Goal: Information Seeking & Learning: Check status

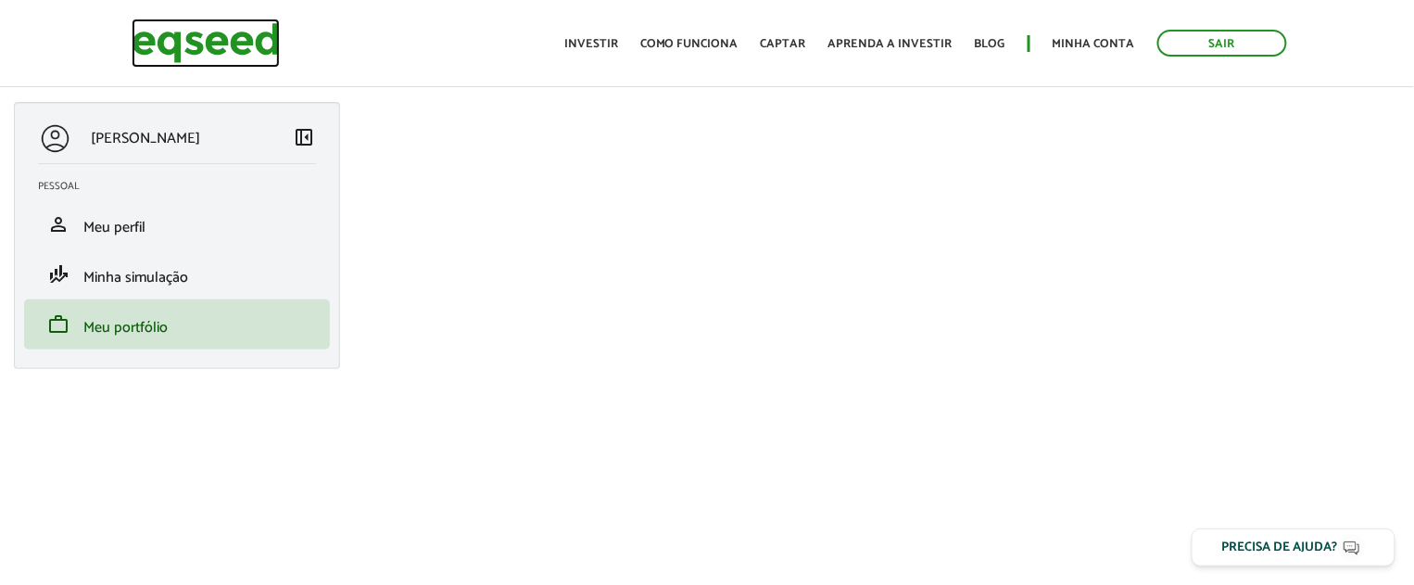
click at [238, 32] on img at bounding box center [206, 43] width 148 height 49
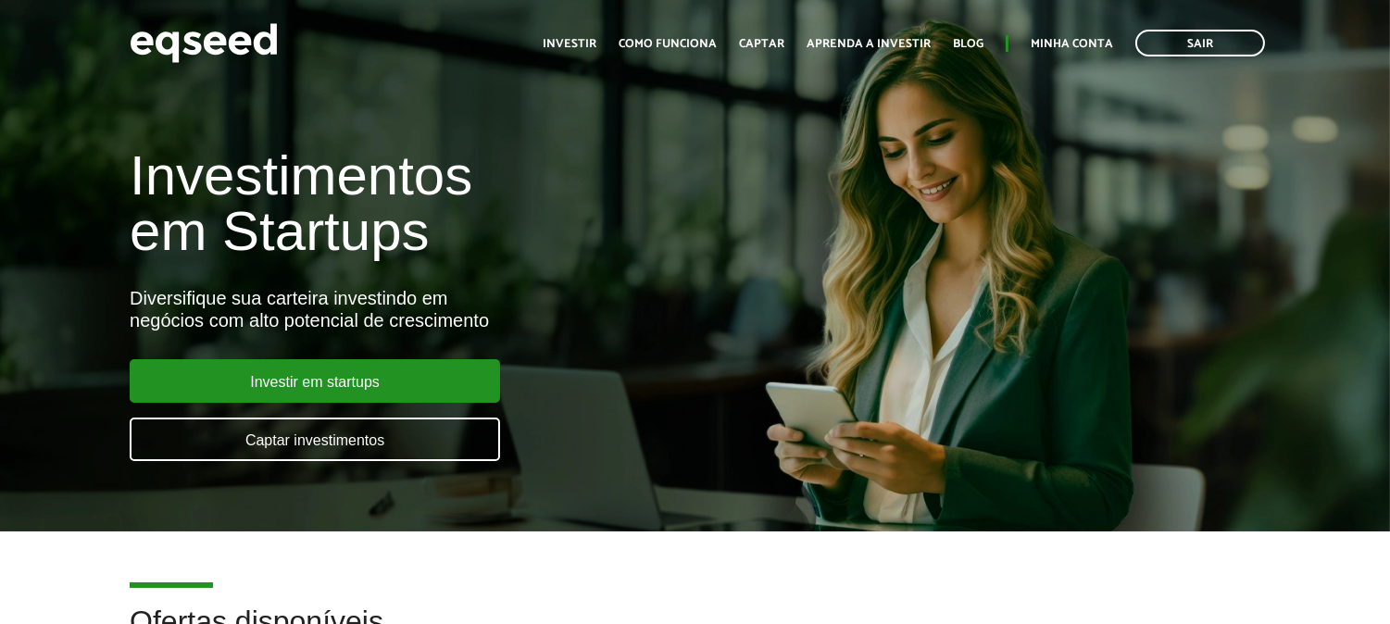
click at [1042, 31] on div "Toggle navigation Início Investir Como funciona Captar Aprenda a investir Blog …" at bounding box center [904, 43] width 741 height 49
click at [1058, 50] on link "Minha conta" at bounding box center [1072, 44] width 82 height 12
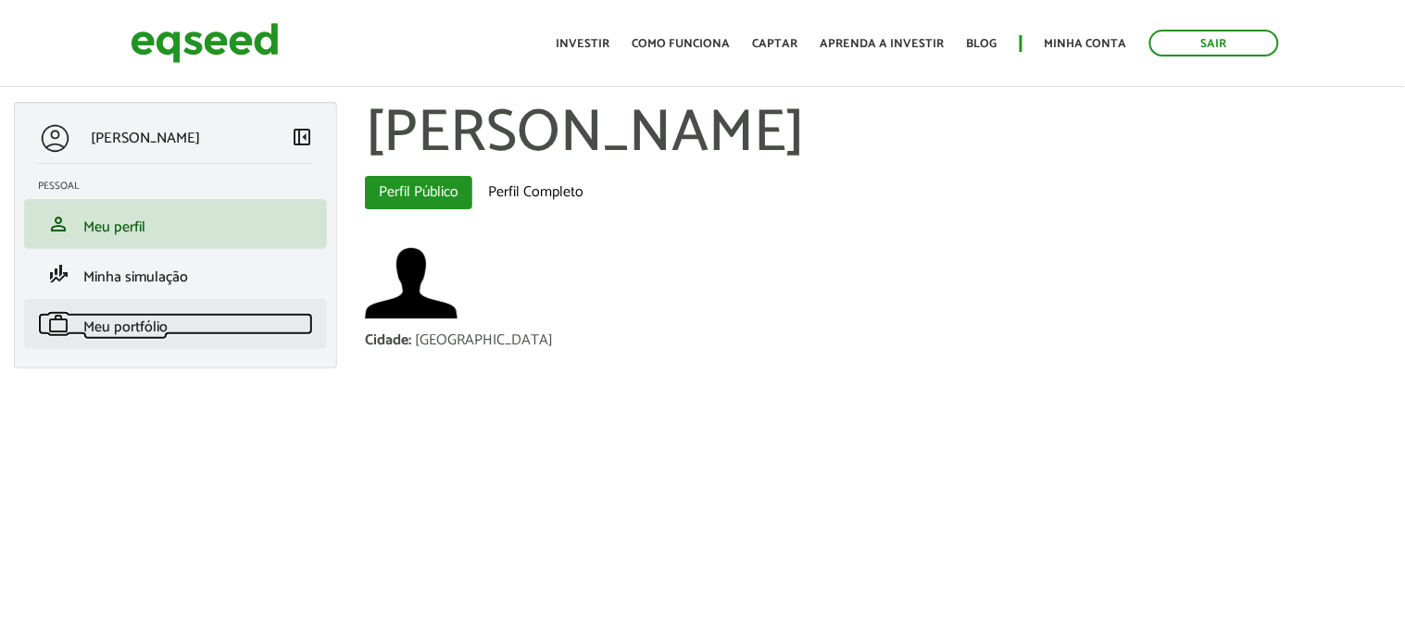
click at [190, 316] on link "work Meu portfólio" at bounding box center [175, 324] width 275 height 22
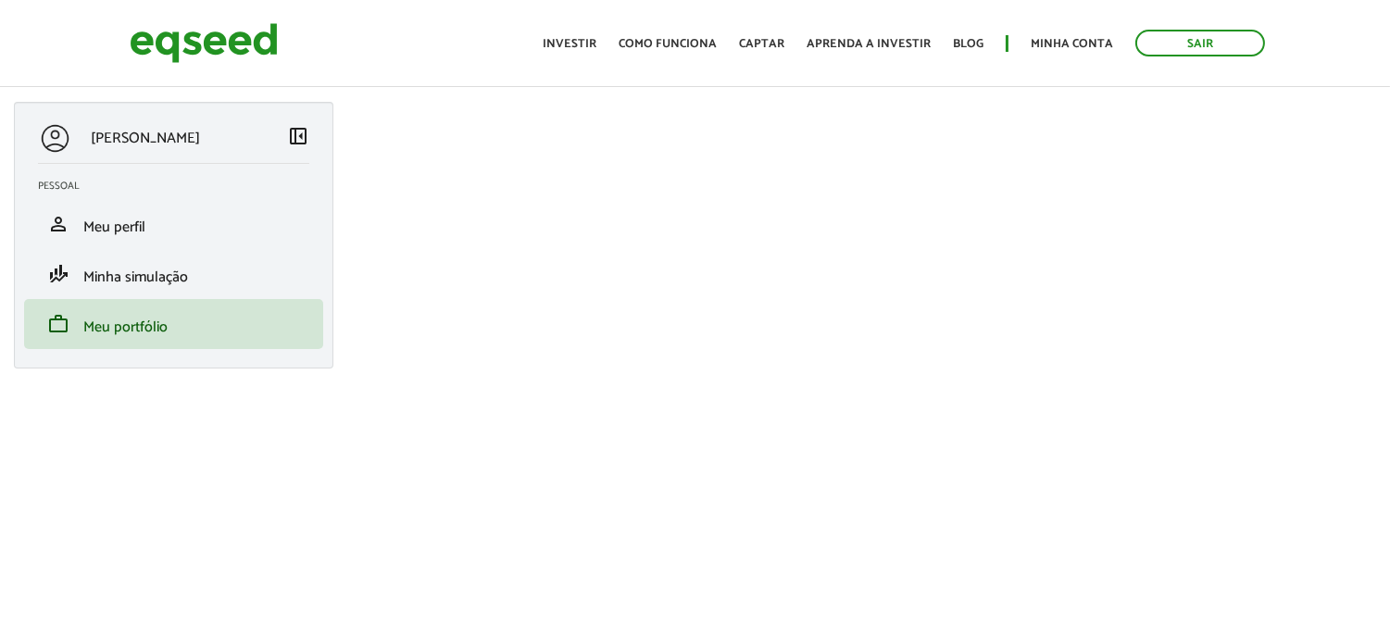
click at [294, 132] on span "left_panel_close" at bounding box center [298, 136] width 22 height 22
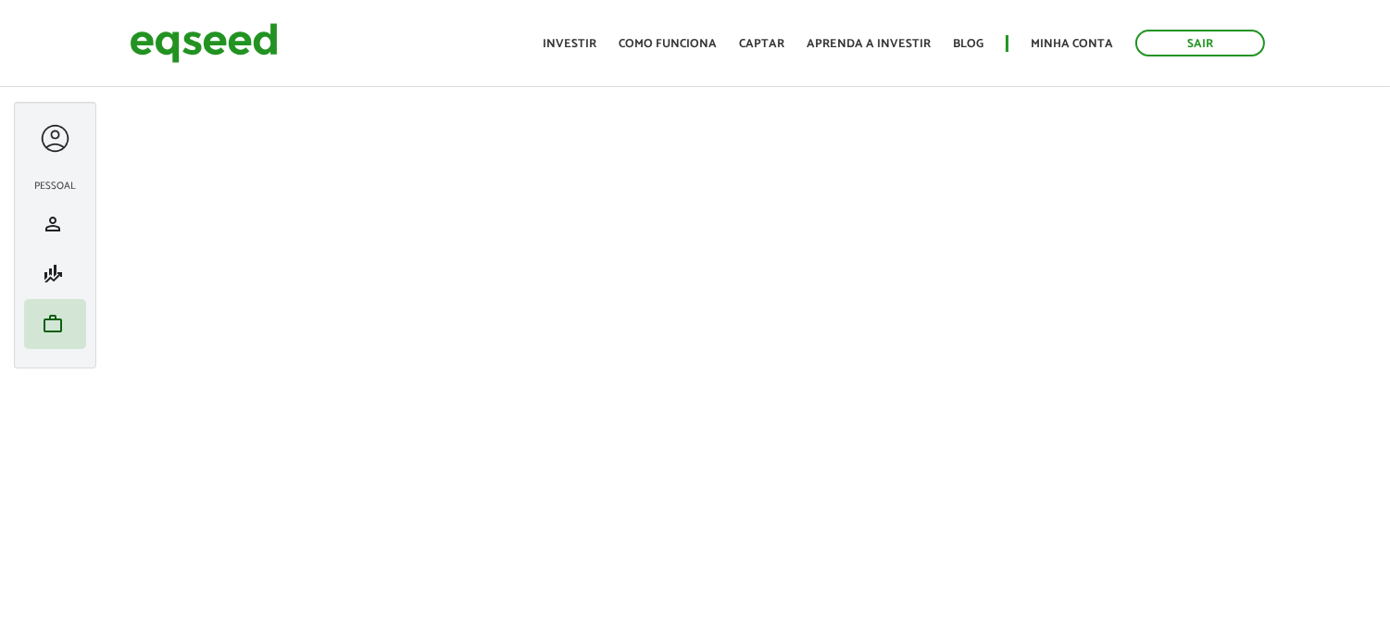
click at [58, 137] on div at bounding box center [55, 138] width 34 height 34
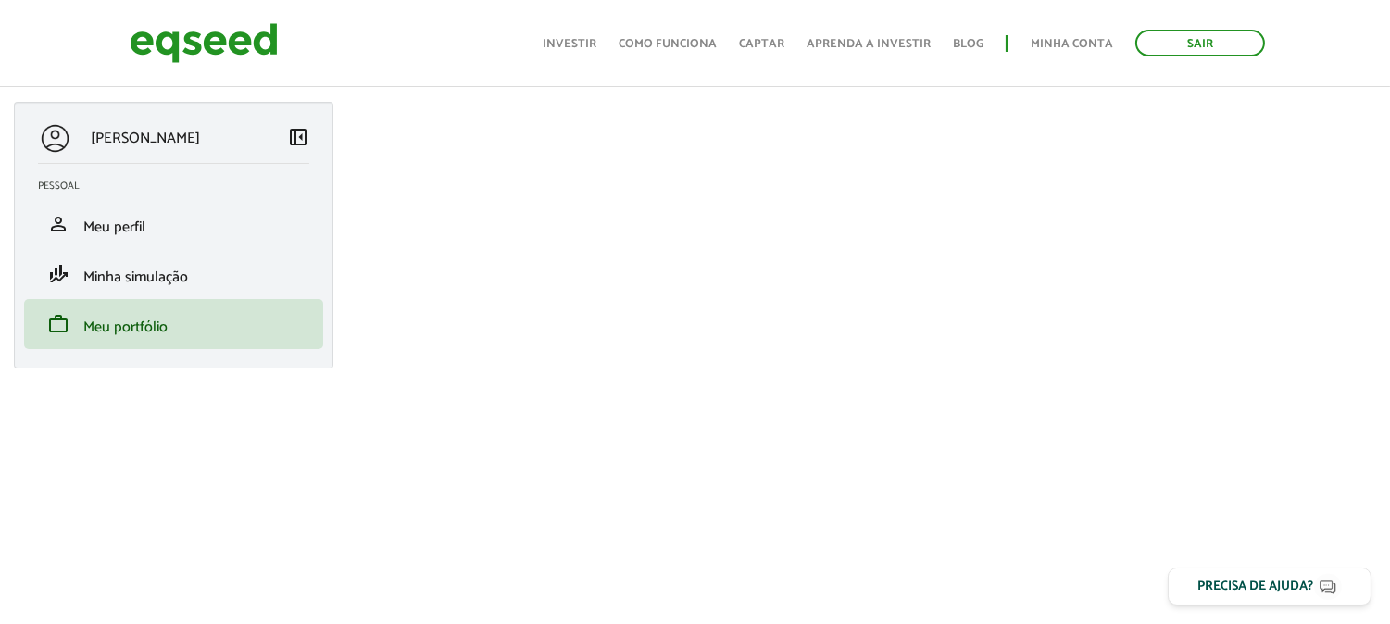
scroll to position [206, 0]
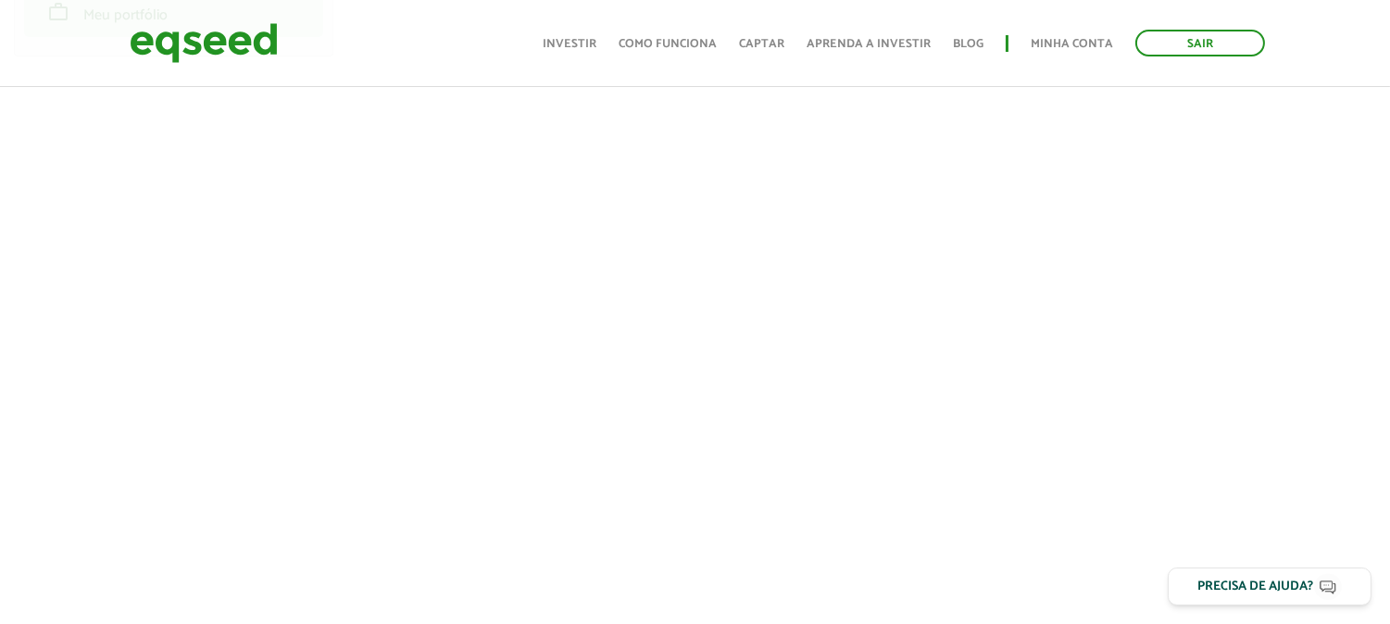
scroll to position [411, 0]
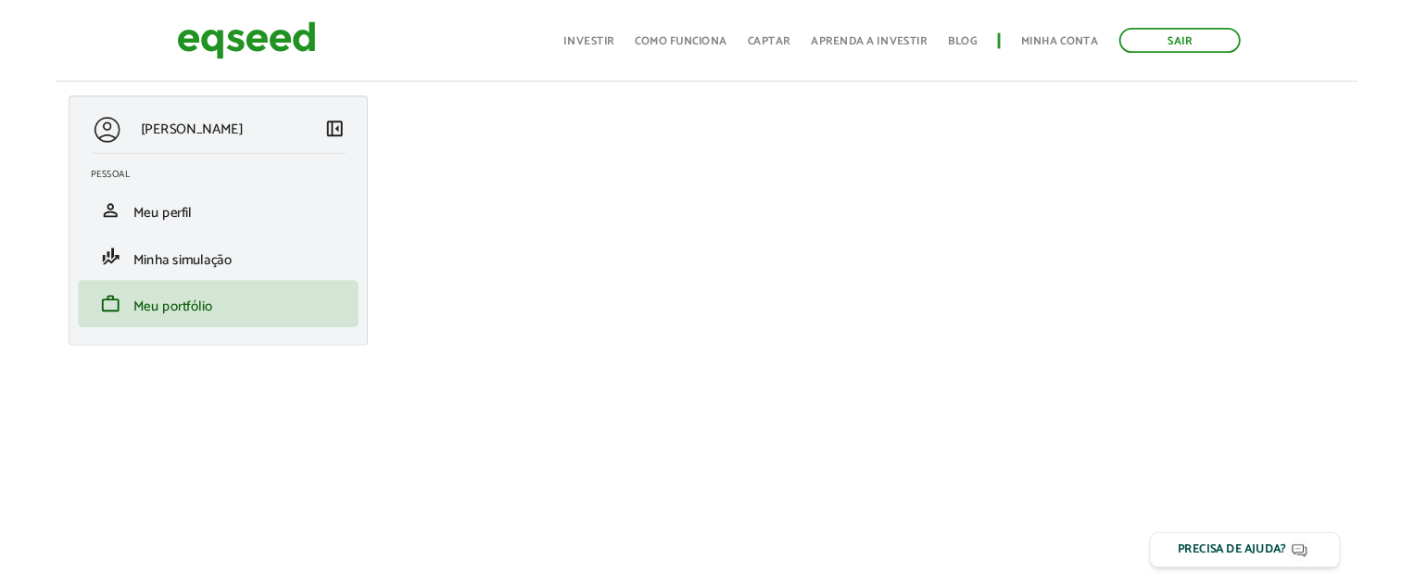
scroll to position [514, 0]
